Goal: Task Accomplishment & Management: Manage account settings

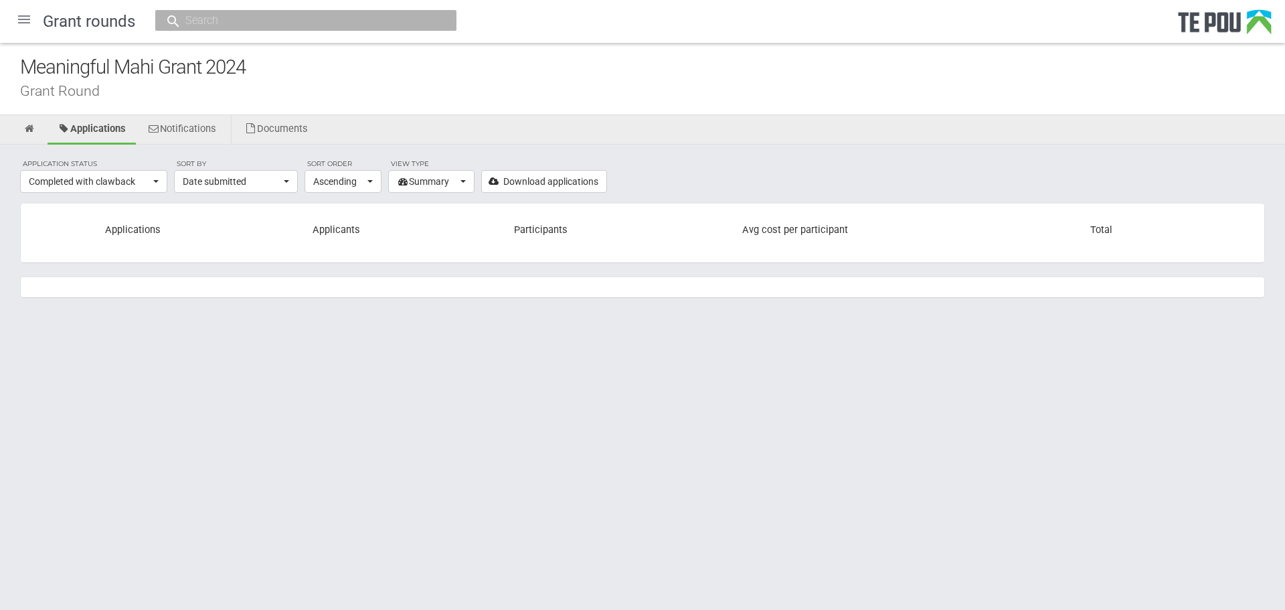
select select "397"
click at [15, 23] on div at bounding box center [24, 19] width 32 height 32
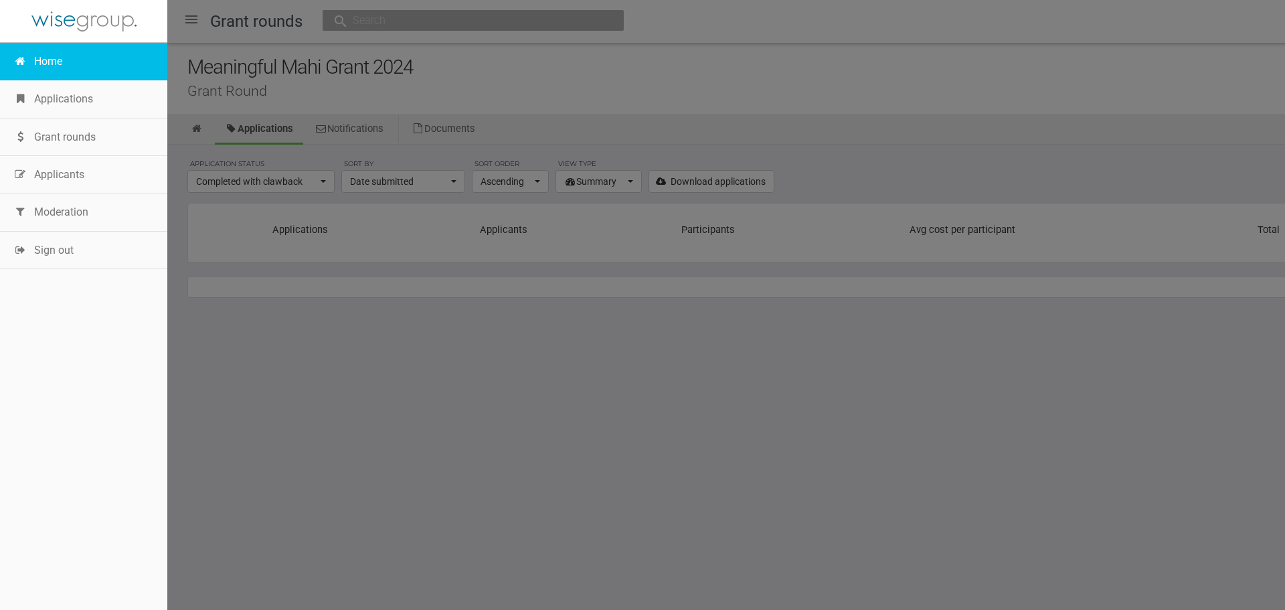
click at [36, 44] on link "Home" at bounding box center [83, 61] width 167 height 37
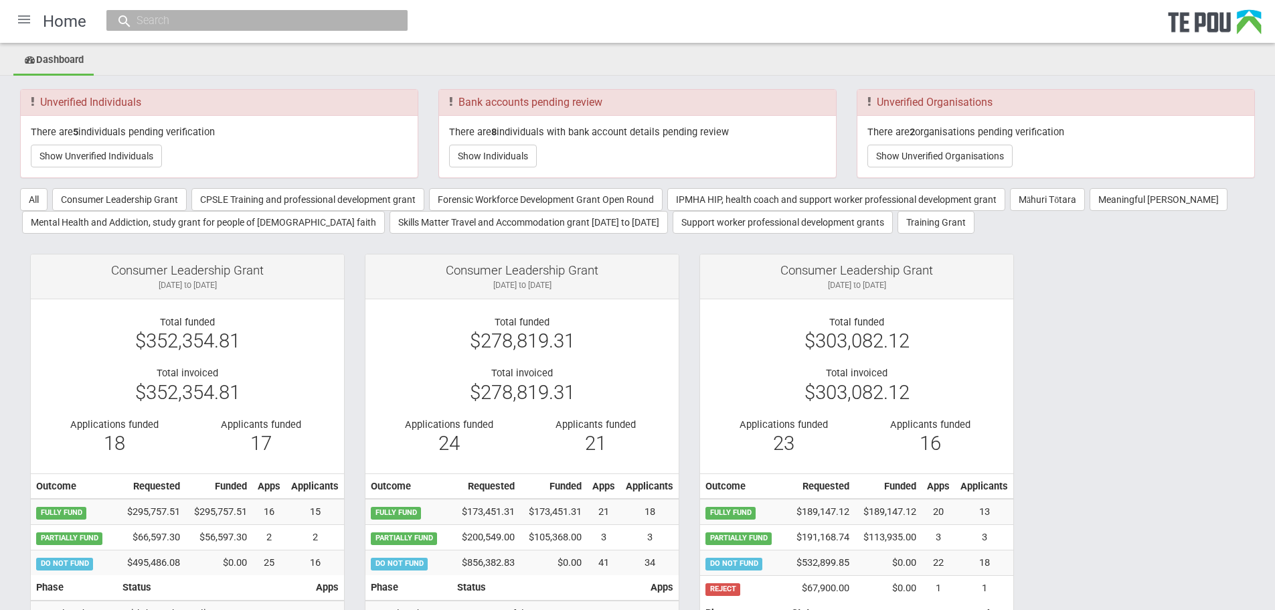
click at [24, 29] on div at bounding box center [24, 19] width 32 height 32
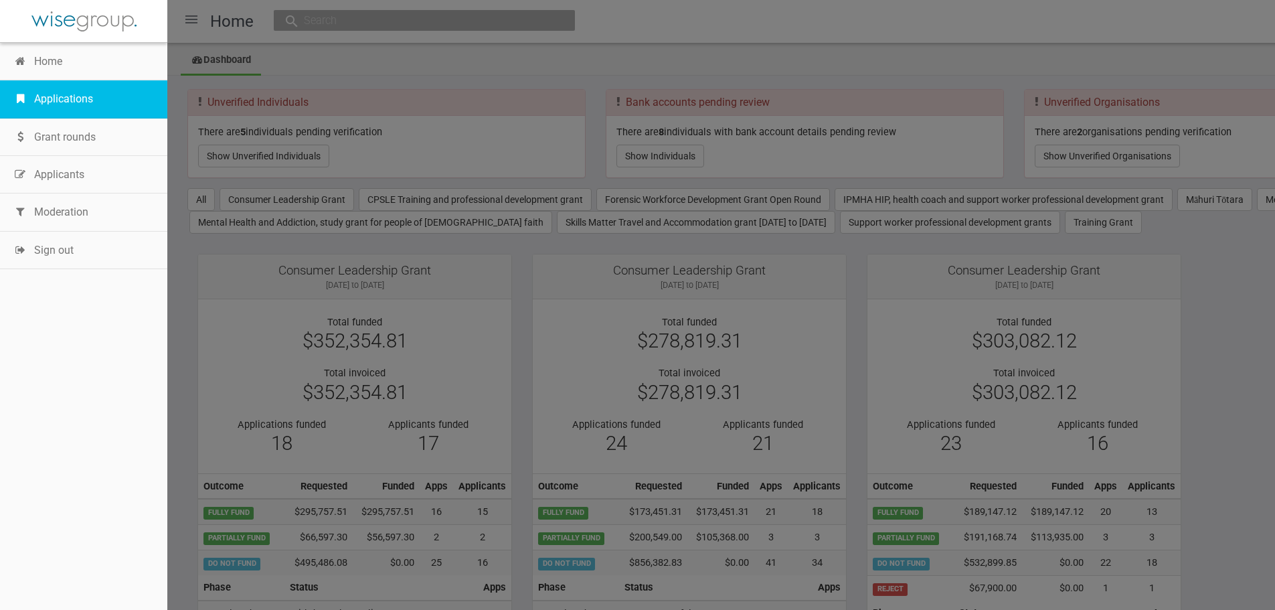
click at [62, 93] on link "Applications" at bounding box center [83, 98] width 167 height 37
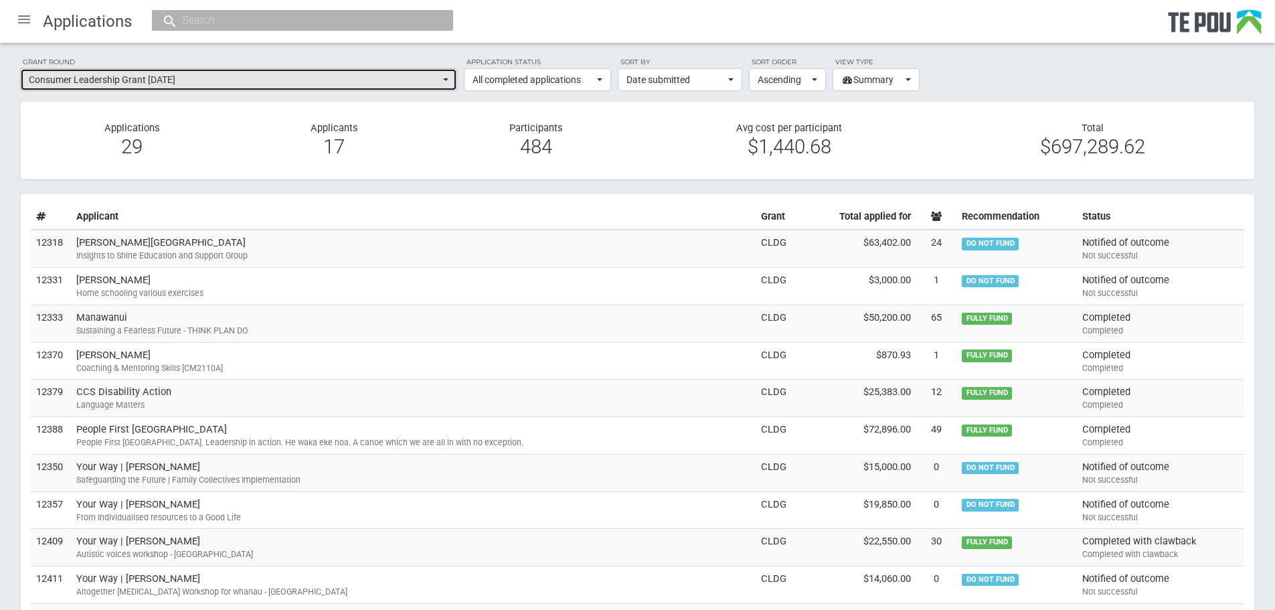
click at [317, 84] on span "Consumer Leadership Grant September 2021" at bounding box center [234, 79] width 411 height 13
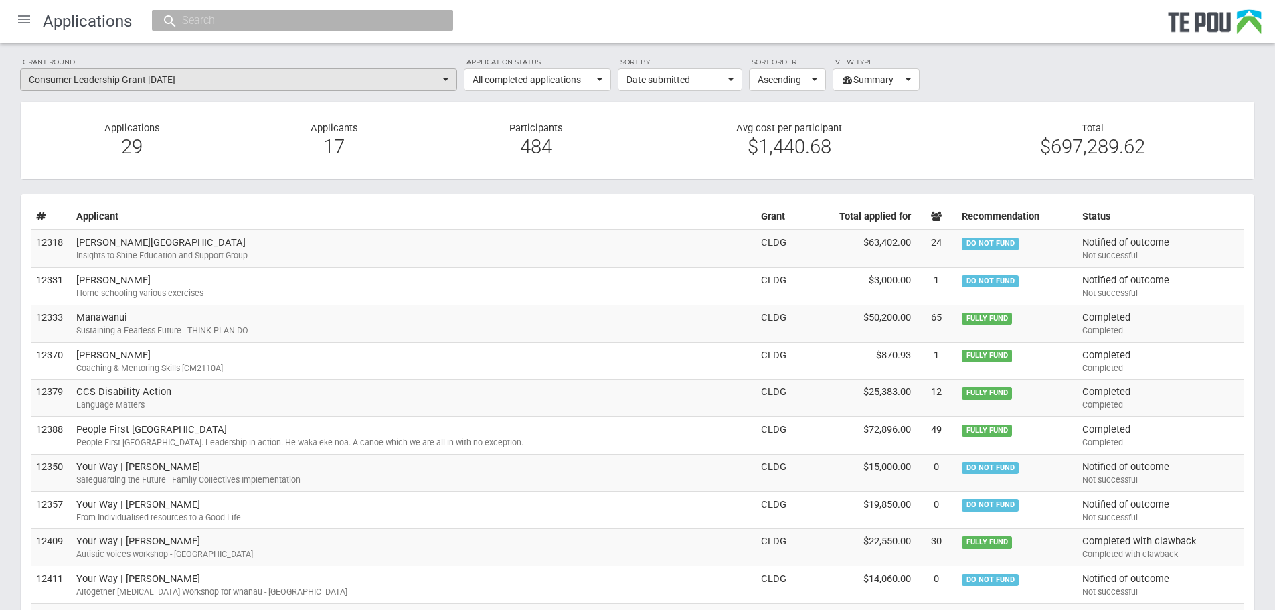
scroll to position [207, 0]
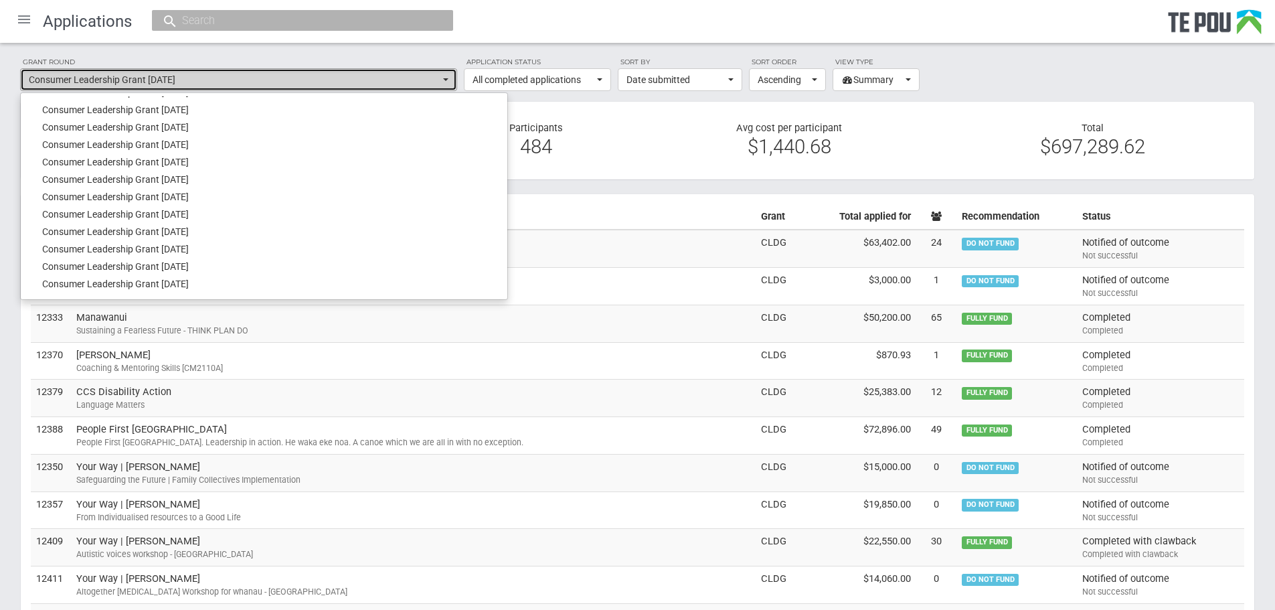
click at [317, 84] on span "Consumer Leadership Grant September 2021" at bounding box center [234, 79] width 411 height 13
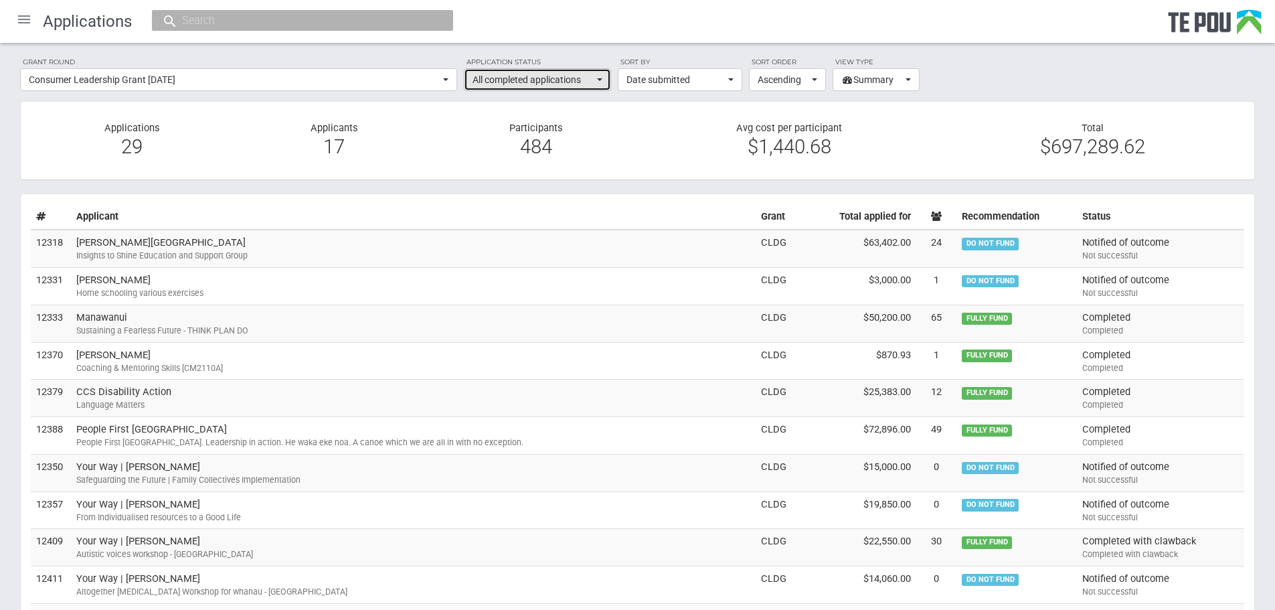
click at [527, 72] on button "All completed applications" at bounding box center [537, 79] width 147 height 23
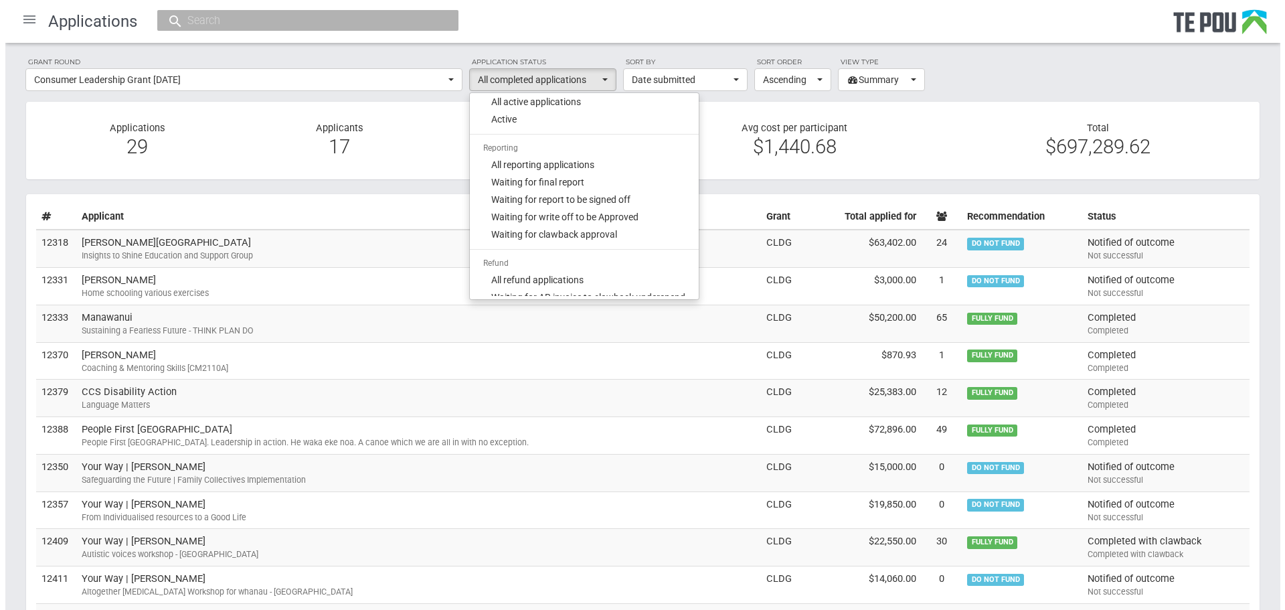
scroll to position [525, 0]
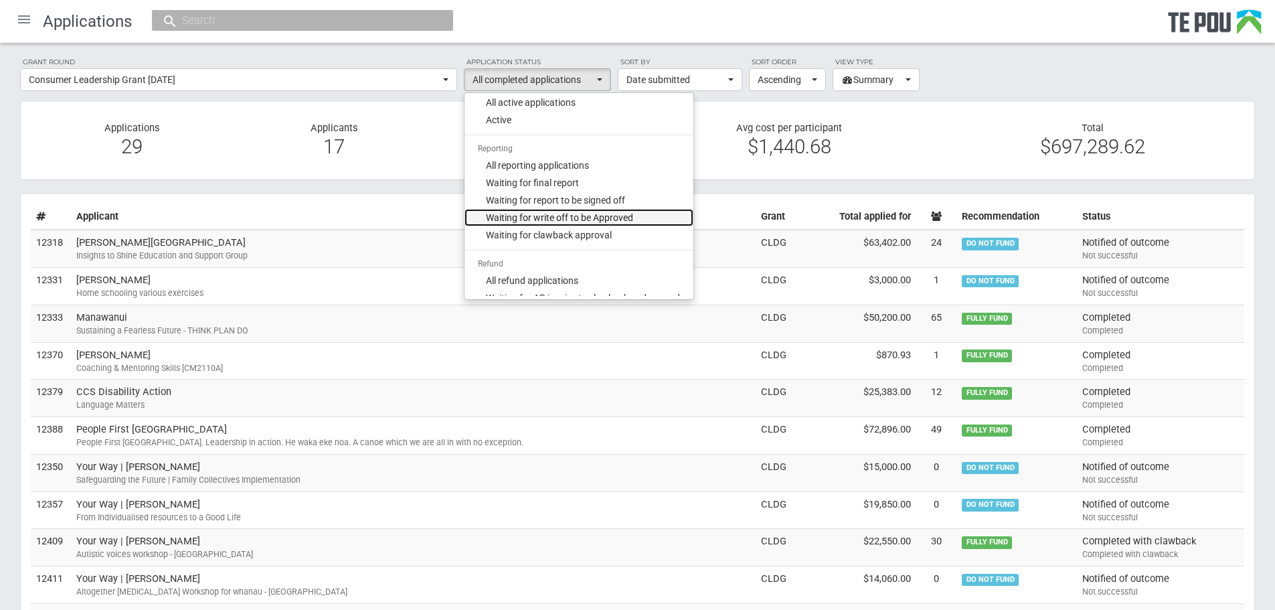
click at [647, 210] on link "Waiting for write off to be Approved" at bounding box center [579, 217] width 229 height 17
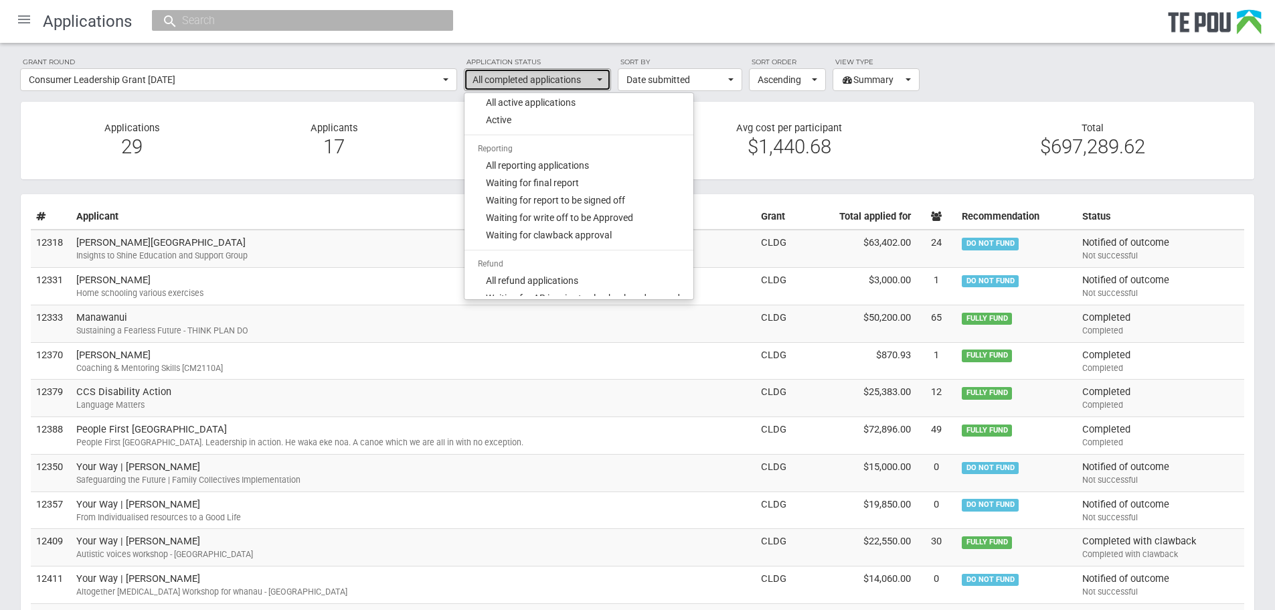
select select "321"
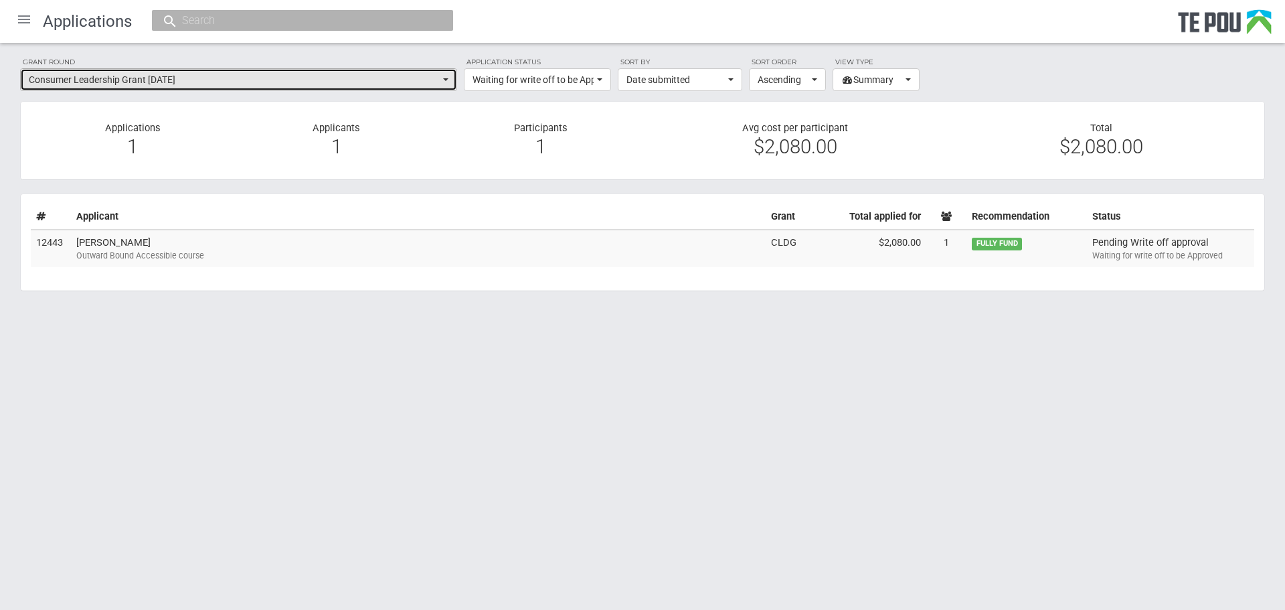
click at [343, 76] on span "Consumer Leadership Grant [DATE]" at bounding box center [234, 79] width 411 height 13
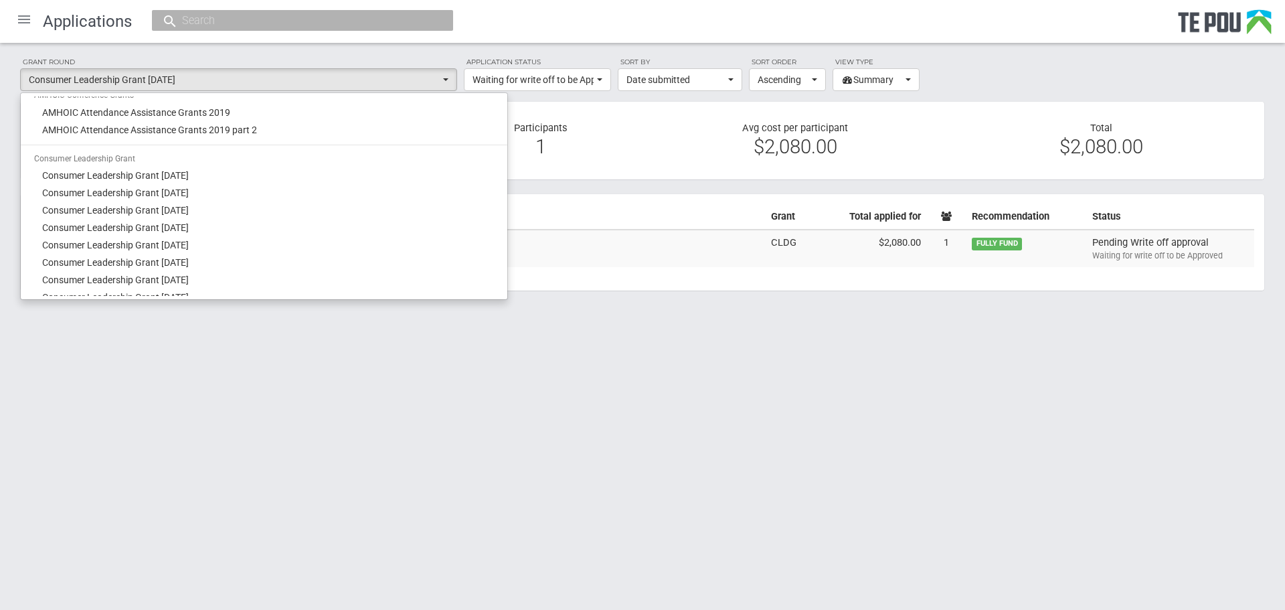
scroll to position [0, 0]
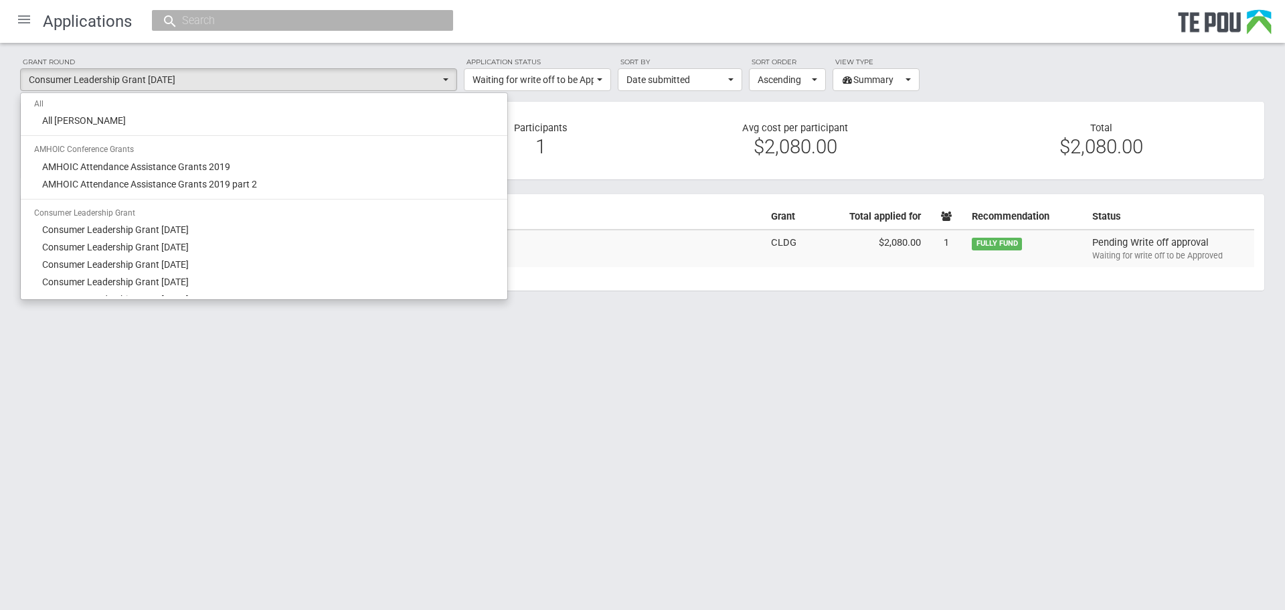
click at [361, 131] on ul "All All grant rounds AMHOIC Conference Grants AMHOIC Attendance Assistance Gran…" at bounding box center [264, 196] width 487 height 200
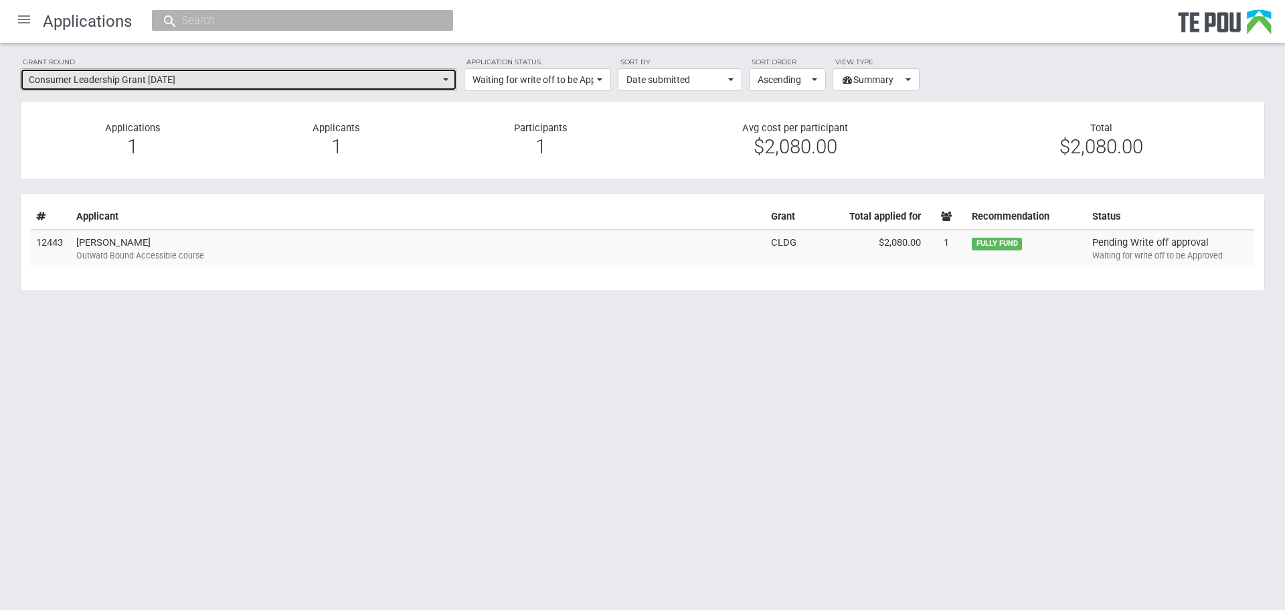
click at [390, 78] on span "Consumer Leadership Grant [DATE]" at bounding box center [234, 79] width 411 height 13
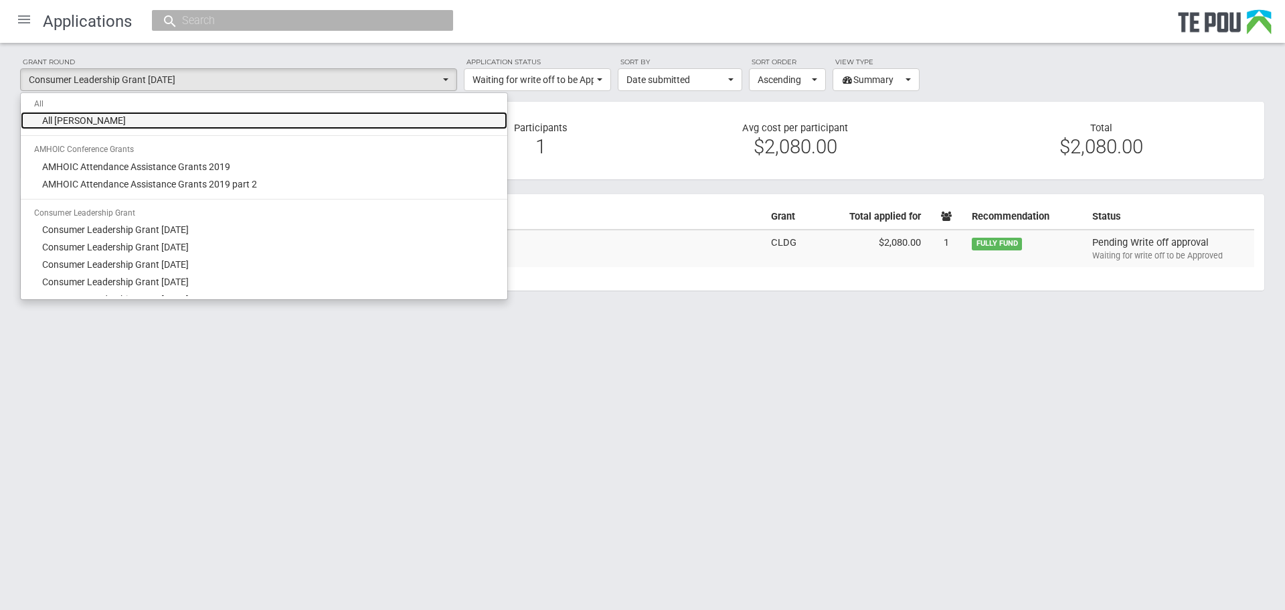
click at [316, 125] on link "All [PERSON_NAME]" at bounding box center [264, 120] width 487 height 17
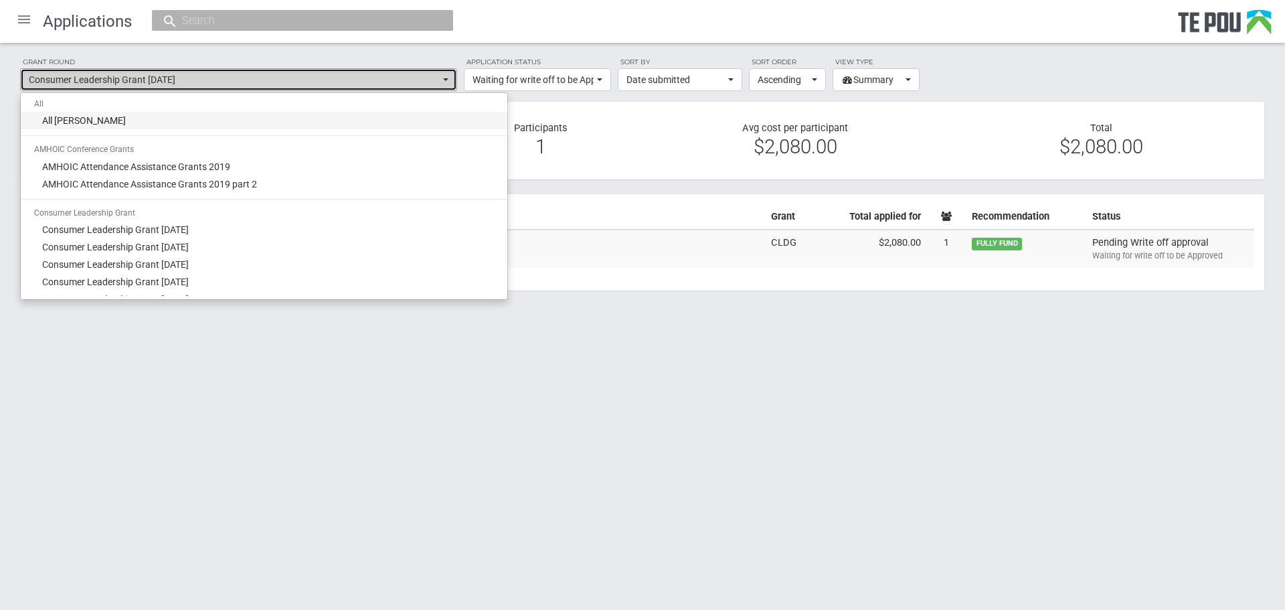
select select "-1"
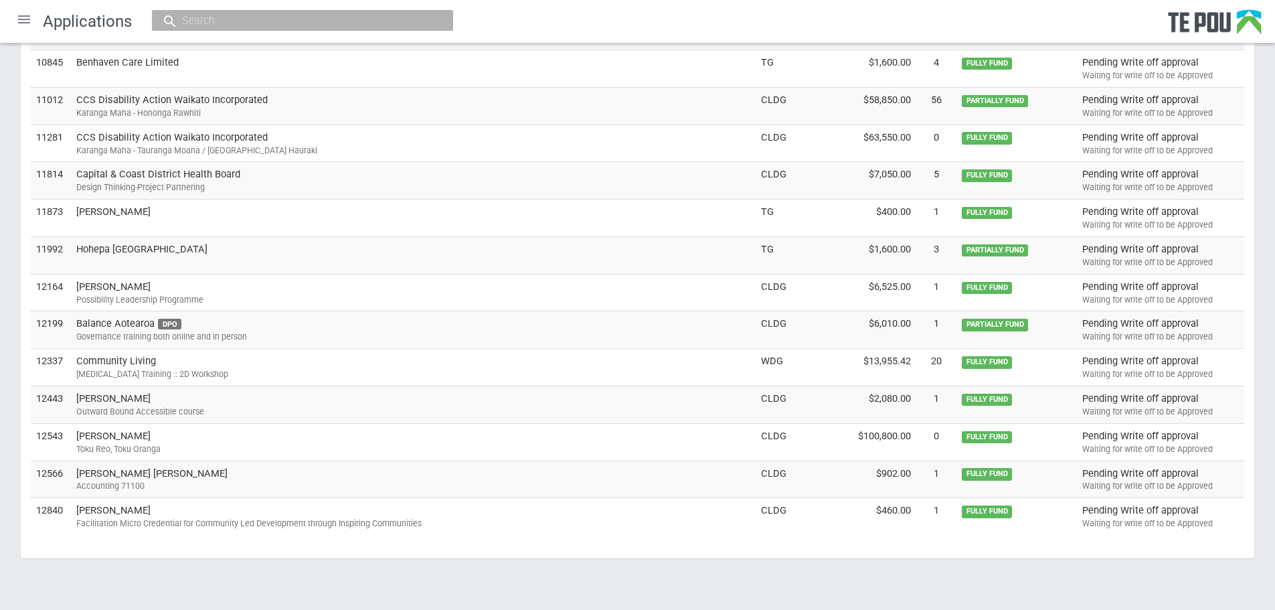
scroll to position [376, 0]
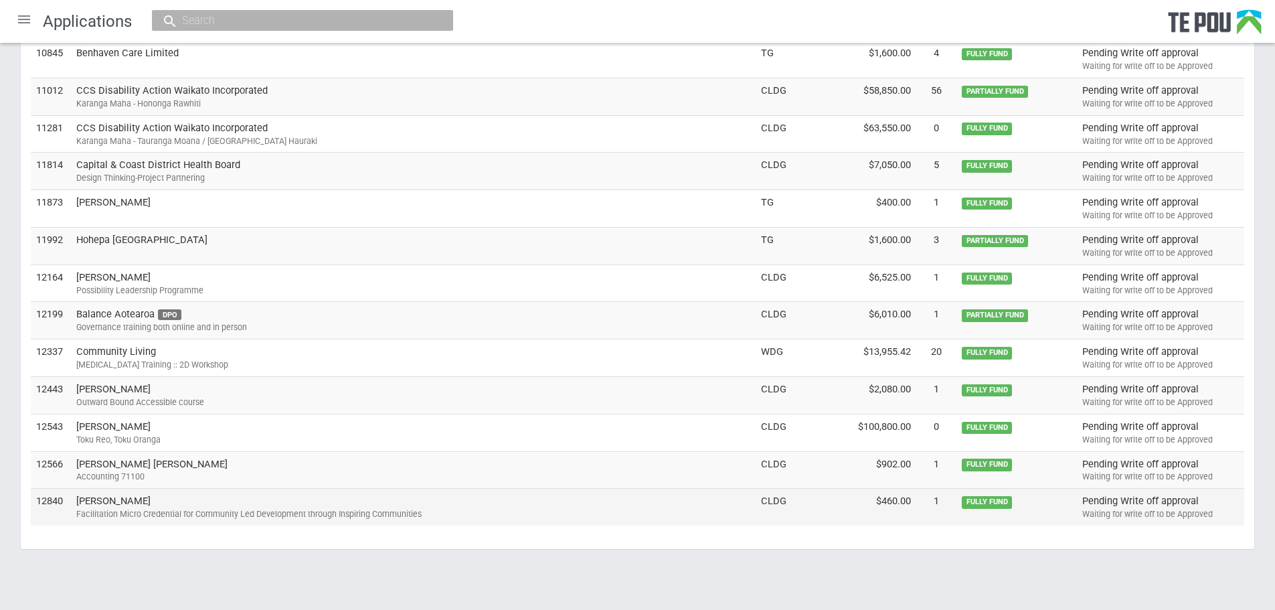
click at [209, 493] on td "Jacqui White Facilitation Micro Credential for Community Led Development throug…" at bounding box center [413, 507] width 685 height 37
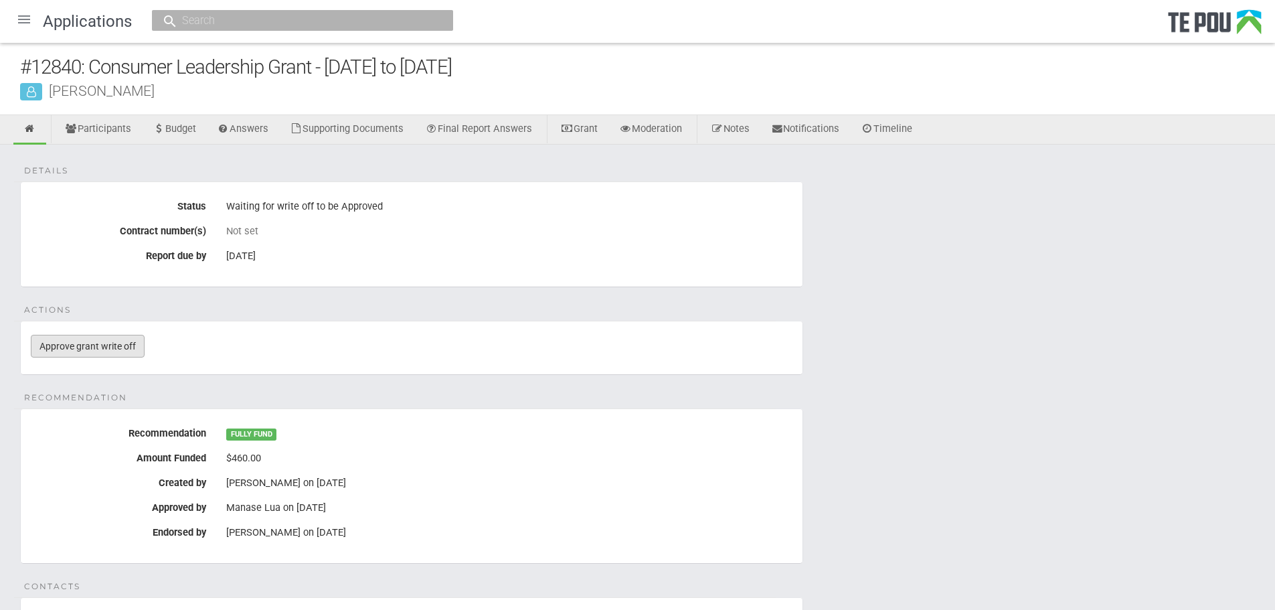
click at [96, 346] on link "Approve grant write off" at bounding box center [88, 346] width 114 height 23
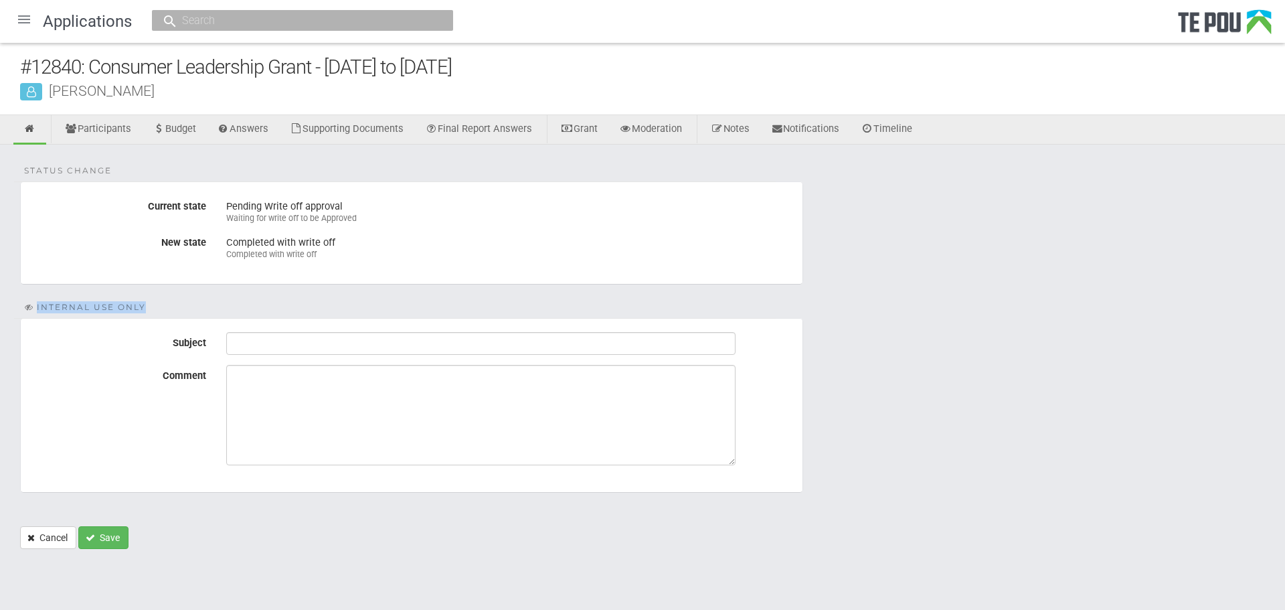
drag, startPoint x: 0, startPoint y: 0, endPoint x: 355, endPoint y: 302, distance: 466.4
click at [355, 302] on form "Status change Current state Pending Write off approval Waiting for write off to…" at bounding box center [642, 365] width 1245 height 368
click at [112, 536] on button "Save" at bounding box center [103, 537] width 50 height 23
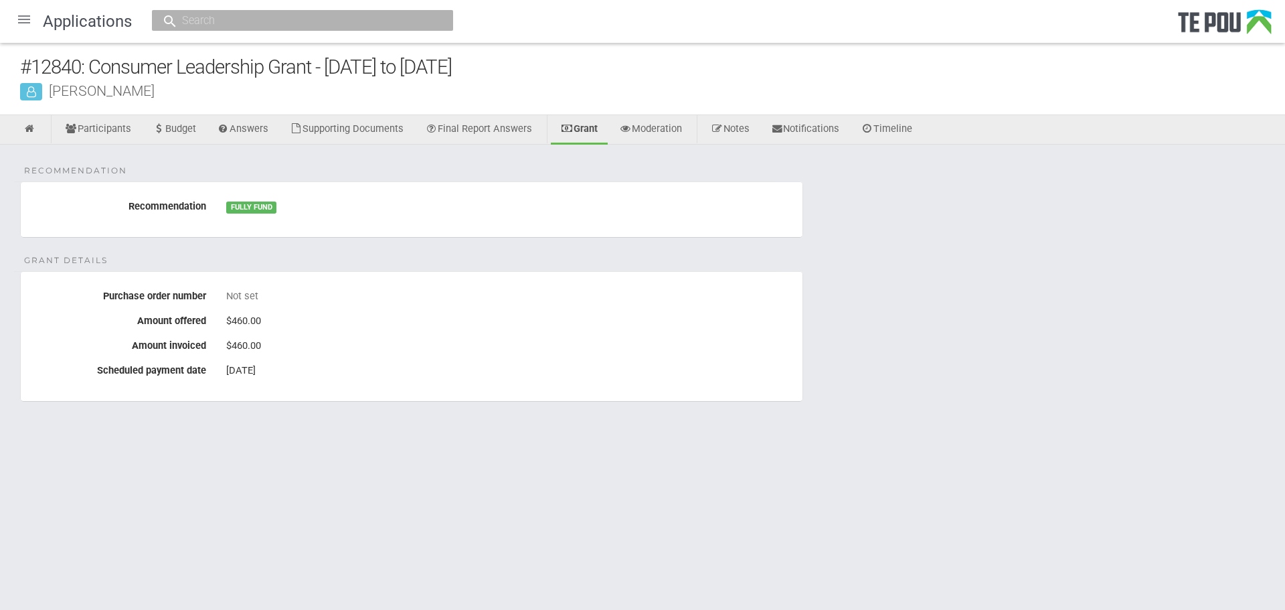
click at [112, 536] on html "Home Applications [PERSON_NAME] Applicants Organisations Individuals Moderation…" at bounding box center [642, 305] width 1285 height 610
click at [24, 19] on div at bounding box center [24, 19] width 32 height 32
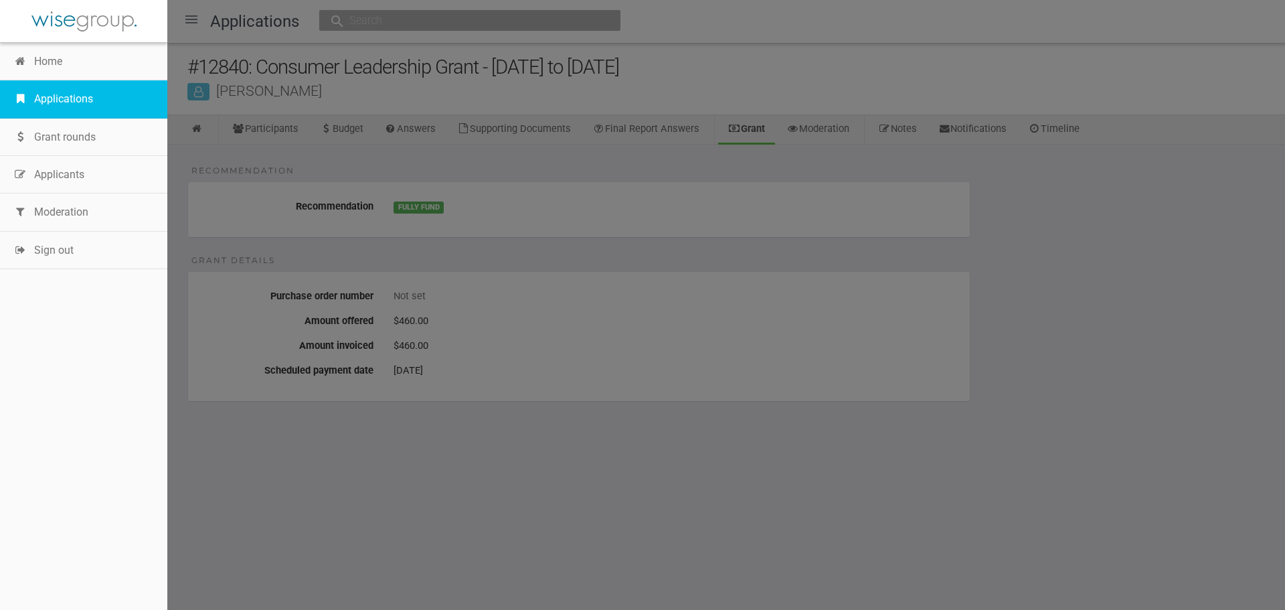
click at [44, 104] on link "Applications" at bounding box center [83, 98] width 167 height 37
